Goal: Find specific page/section: Find specific page/section

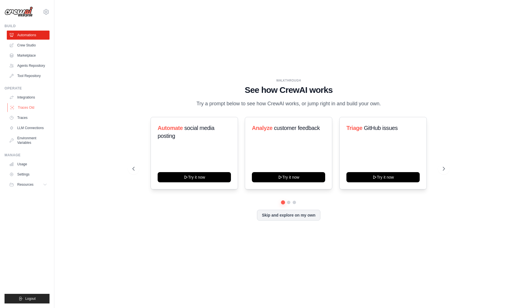
click at [33, 110] on link "Traces Old" at bounding box center [28, 107] width 43 height 9
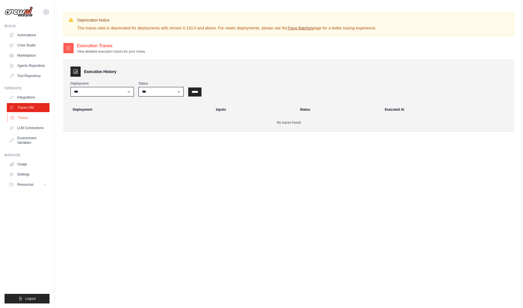
click at [33, 122] on link "Traces" at bounding box center [28, 117] width 43 height 9
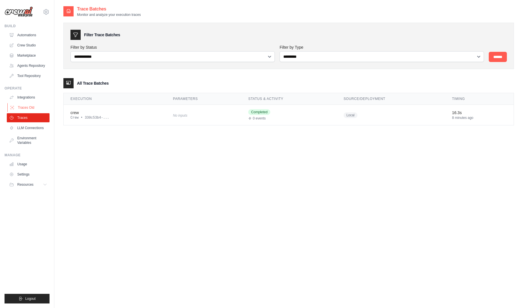
click at [37, 110] on link "Traces Old" at bounding box center [28, 107] width 43 height 9
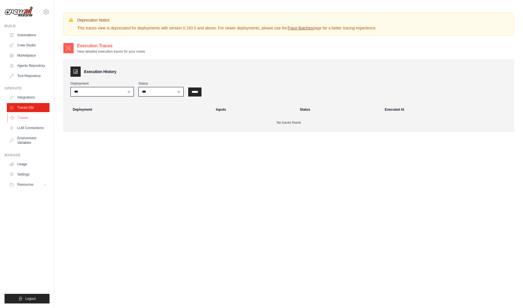
click at [37, 122] on link "Traces" at bounding box center [28, 117] width 43 height 9
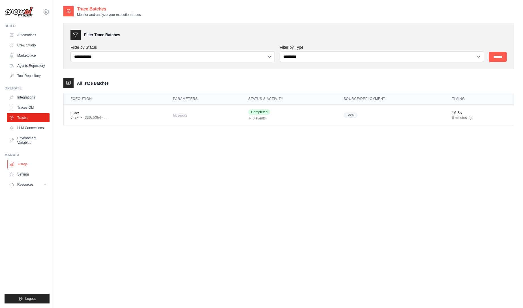
click at [31, 169] on link "Usage" at bounding box center [28, 164] width 43 height 9
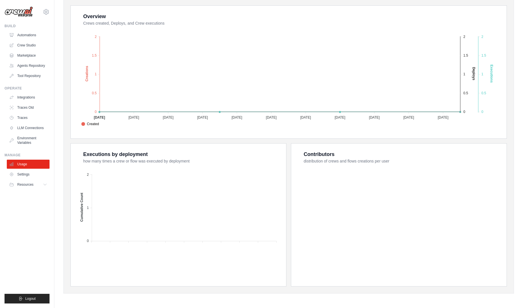
scroll to position [103, 0]
click at [30, 121] on link "Traces" at bounding box center [28, 117] width 43 height 9
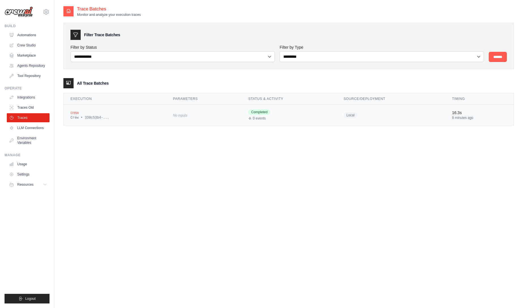
click at [128, 119] on div "Crew • 330c53b4-..." at bounding box center [115, 118] width 89 height 5
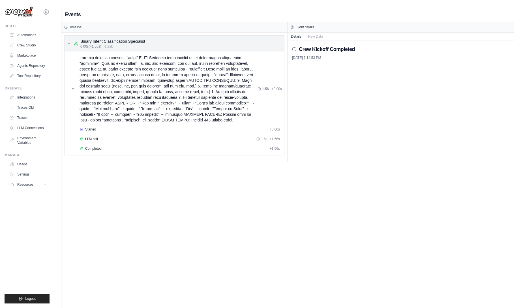
click at [123, 44] on div "Binary Intent Classification Specialist" at bounding box center [112, 42] width 65 height 6
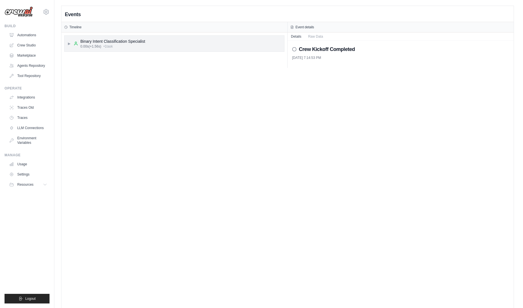
click at [123, 43] on div "Binary Intent Classification Specialist" at bounding box center [112, 42] width 65 height 6
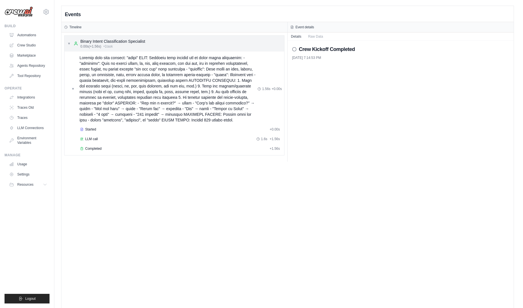
click at [71, 42] on div "▼ Binary Intent Classification Specialist 0.00s (+1.56s) • 1 task" at bounding box center [106, 44] width 78 height 10
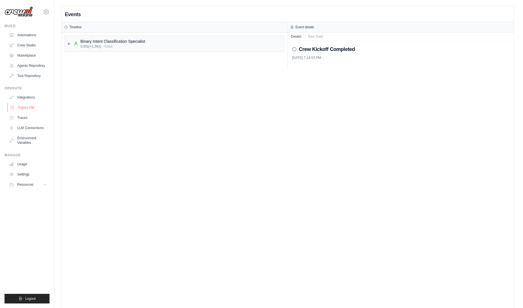
click at [31, 112] on link "Traces Old" at bounding box center [28, 107] width 43 height 9
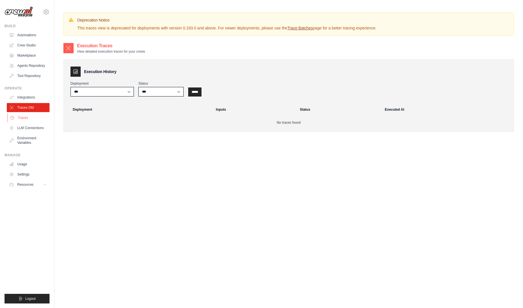
click at [27, 122] on link "Traces" at bounding box center [28, 117] width 43 height 9
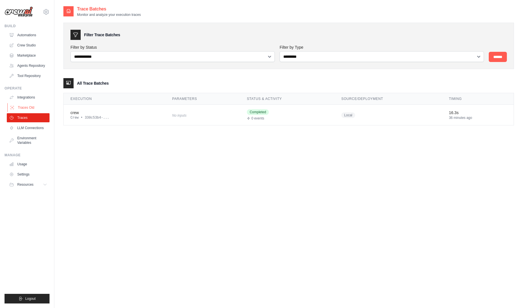
click at [36, 112] on link "Traces Old" at bounding box center [28, 107] width 43 height 9
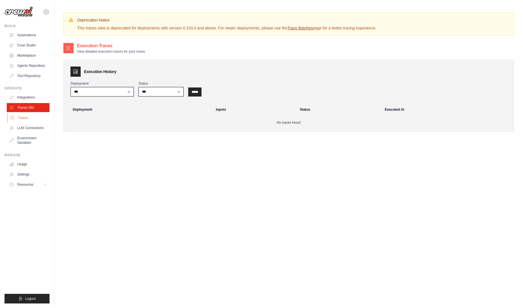
click at [37, 122] on link "Traces" at bounding box center [28, 117] width 43 height 9
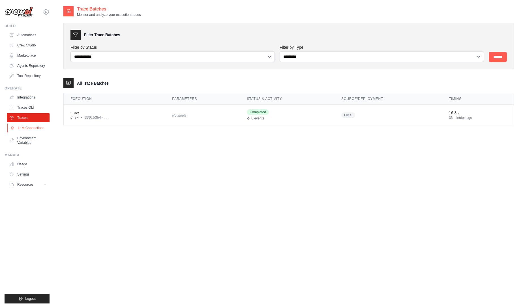
click at [37, 132] on link "LLM Connections" at bounding box center [28, 127] width 43 height 9
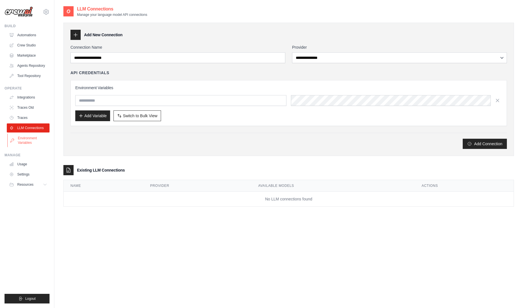
click at [37, 139] on link "Environment Variables" at bounding box center [28, 141] width 43 height 14
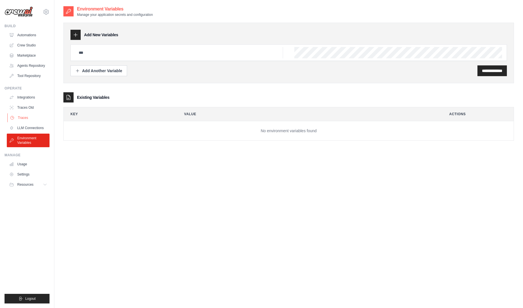
click at [35, 122] on link "Traces" at bounding box center [28, 117] width 43 height 9
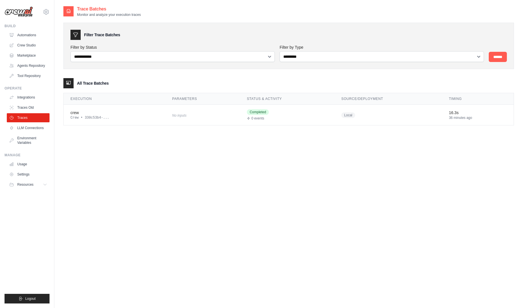
click at [22, 75] on ul "Automations Crew Studio Marketplace Agents Repository Tool Repository" at bounding box center [28, 56] width 43 height 50
click at [31, 70] on link "Agents Repository" at bounding box center [28, 65] width 43 height 9
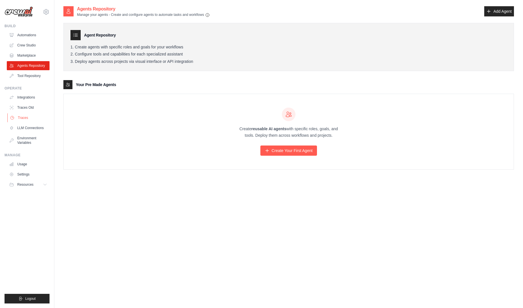
click at [40, 122] on link "Traces" at bounding box center [28, 117] width 43 height 9
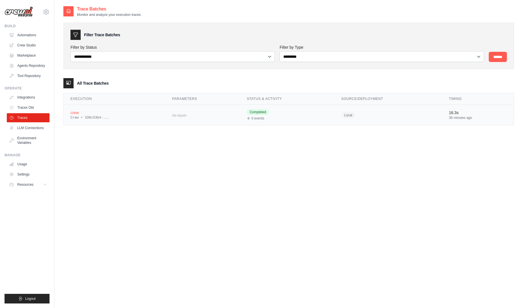
click at [122, 121] on td "crew Crew • 330c53b4-..." at bounding box center [115, 115] width 102 height 21
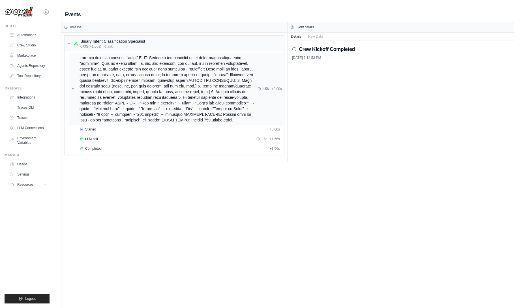
click at [76, 103] on div "▼" at bounding box center [164, 89] width 186 height 68
click at [83, 108] on div at bounding box center [168, 89] width 179 height 68
click at [191, 141] on div "LLM call 1.6s + 1.56s" at bounding box center [180, 139] width 200 height 5
